Goal: Transaction & Acquisition: Purchase product/service

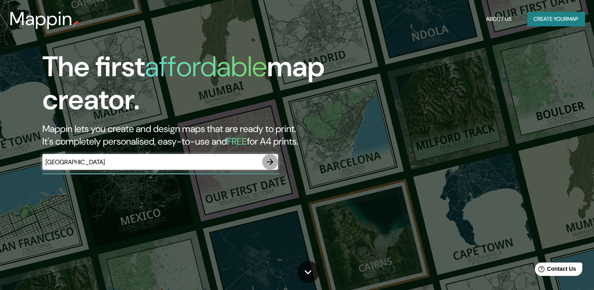
click at [272, 161] on icon "button" at bounding box center [270, 162] width 6 height 6
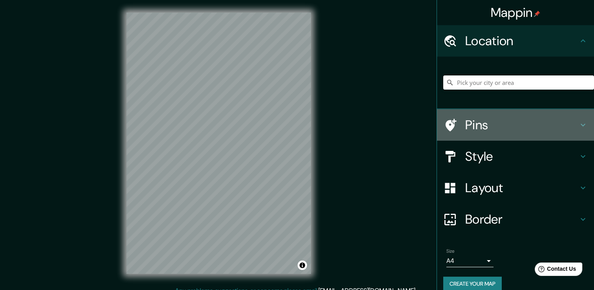
click at [466, 132] on h4 "Pins" at bounding box center [522, 125] width 113 height 16
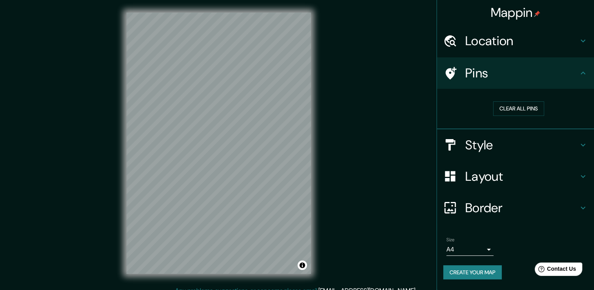
click at [504, 149] on h4 "Style" at bounding box center [522, 145] width 113 height 16
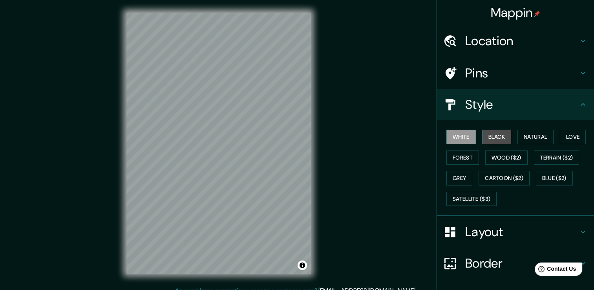
click at [495, 136] on button "Black" at bounding box center [496, 137] width 29 height 15
click at [306, 0] on html "Mappin Location Pins Style White Black Natural Love Forest Wood ($2) Terrain ($…" at bounding box center [297, 145] width 594 height 290
click at [344, 290] on html "Mappin Location Pins Style White Black Natural Love Forest Wood ($2) Terrain ($…" at bounding box center [297, 145] width 594 height 290
click at [350, 175] on div "Mappin Location Pins Style White Black Natural Love Forest Wood ($2) Terrain ($…" at bounding box center [297, 149] width 594 height 299
click at [153, 276] on div "© Mapbox © OpenStreetMap Improve this map" at bounding box center [219, 143] width 210 height 286
